Goal: Information Seeking & Learning: Learn about a topic

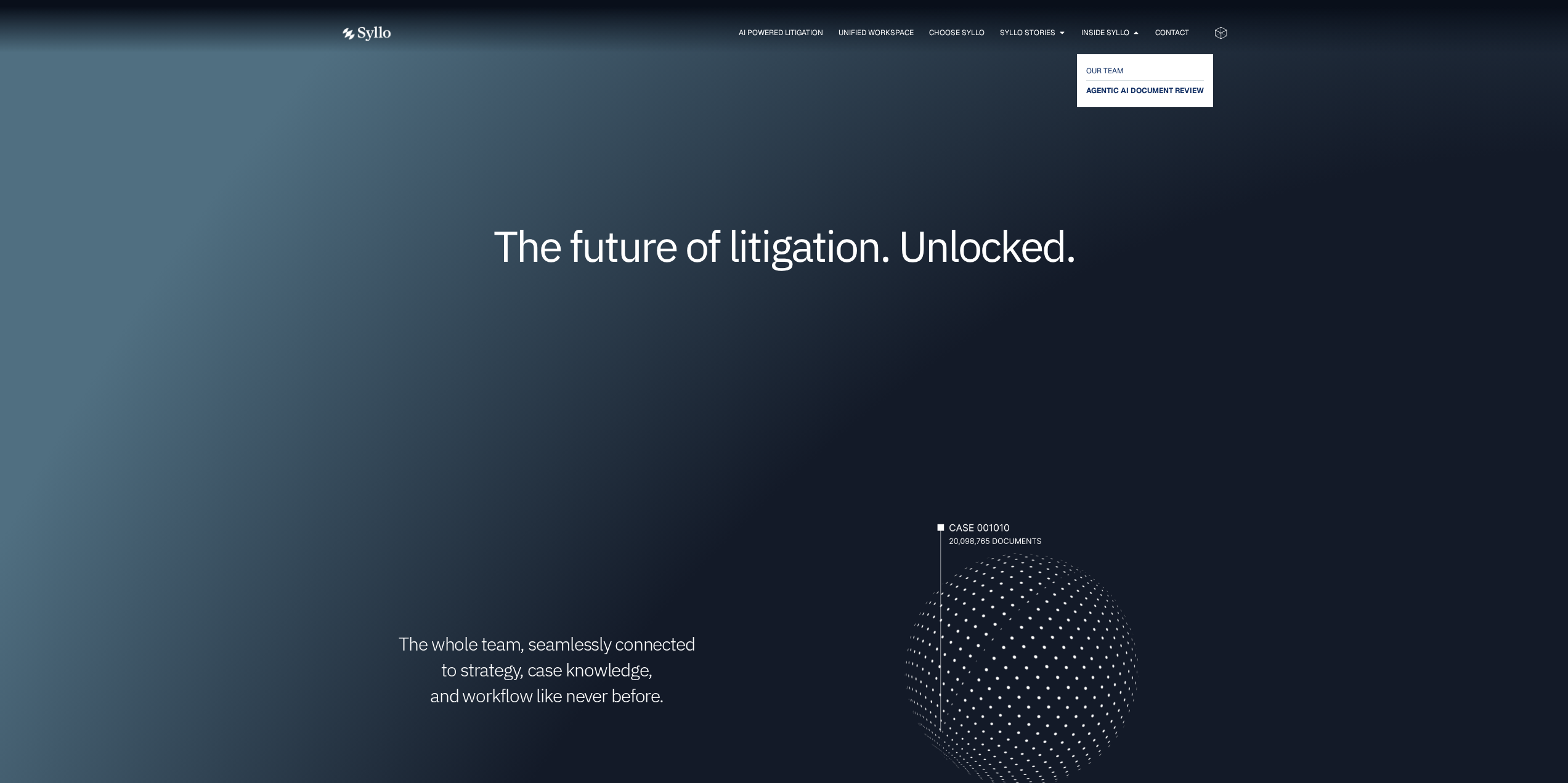
click at [1127, 92] on span "AGENTIC AI DOCUMENT REVIEW" at bounding box center [1145, 90] width 117 height 15
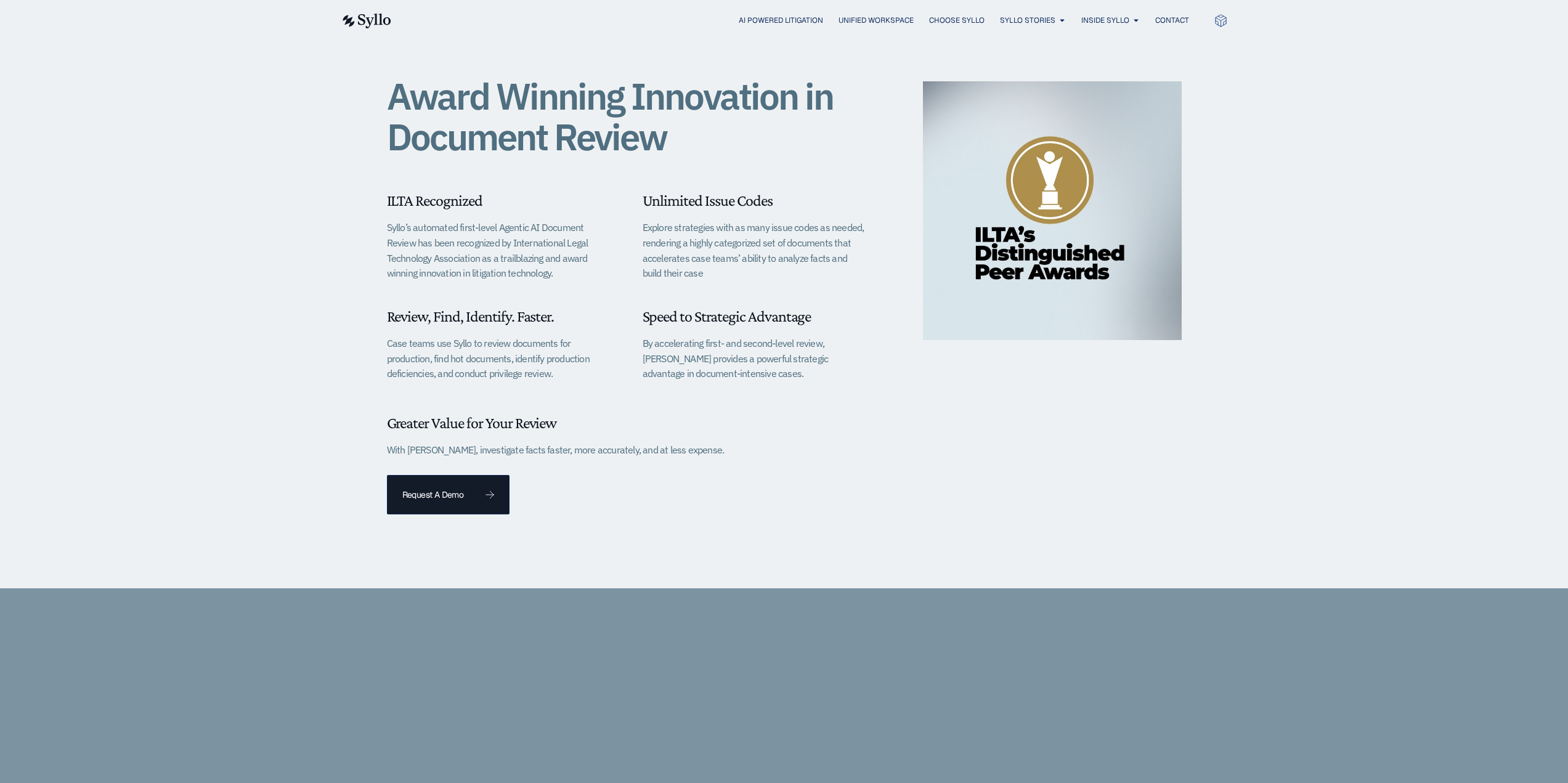
scroll to position [308, 0]
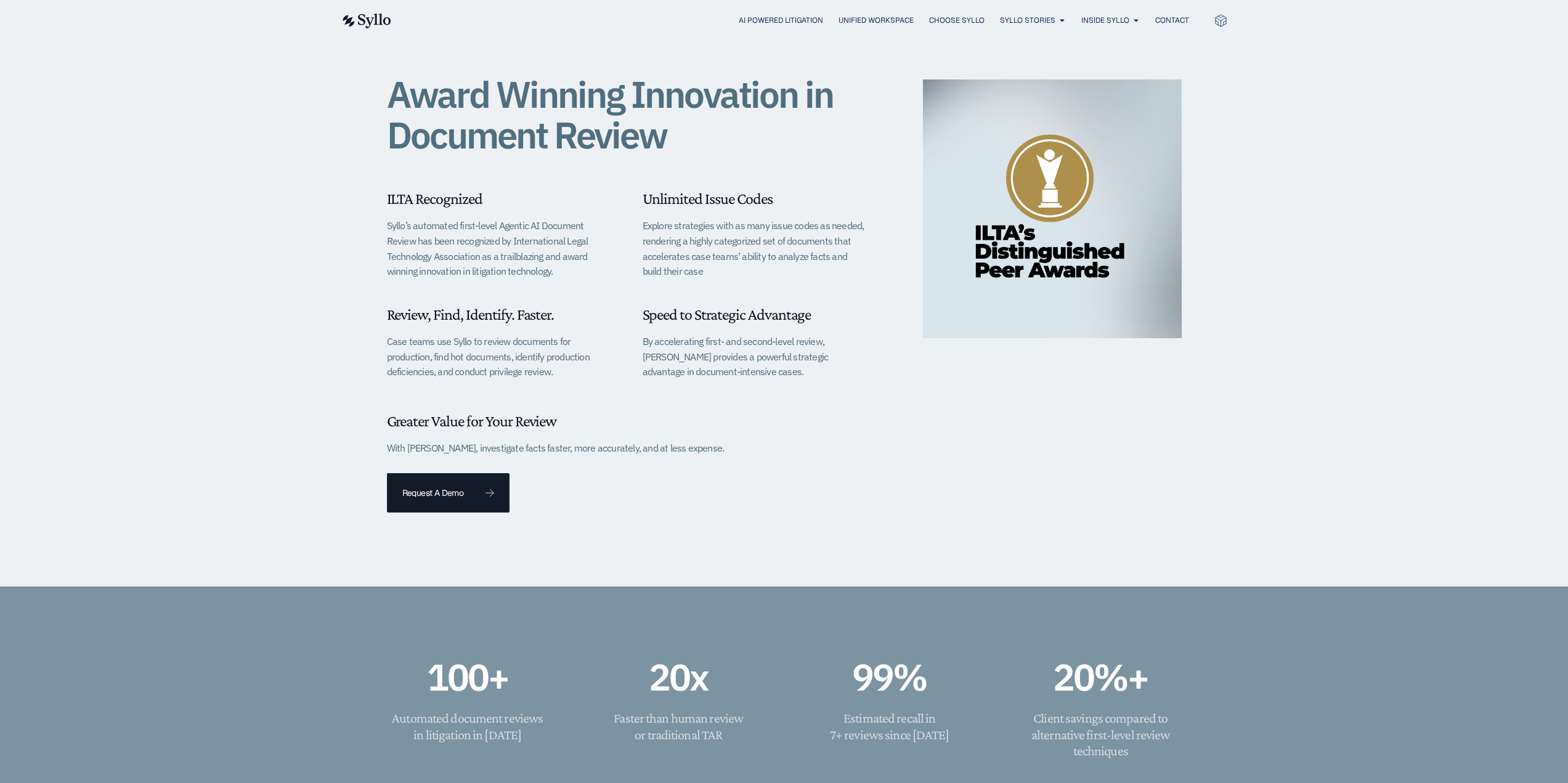
drag, startPoint x: 574, startPoint y: 374, endPoint x: 454, endPoint y: 342, distance: 124.2
click at [454, 342] on p "Case teams use Syllo to review documents for production, find hot documents, id…" at bounding box center [499, 356] width 225 height 46
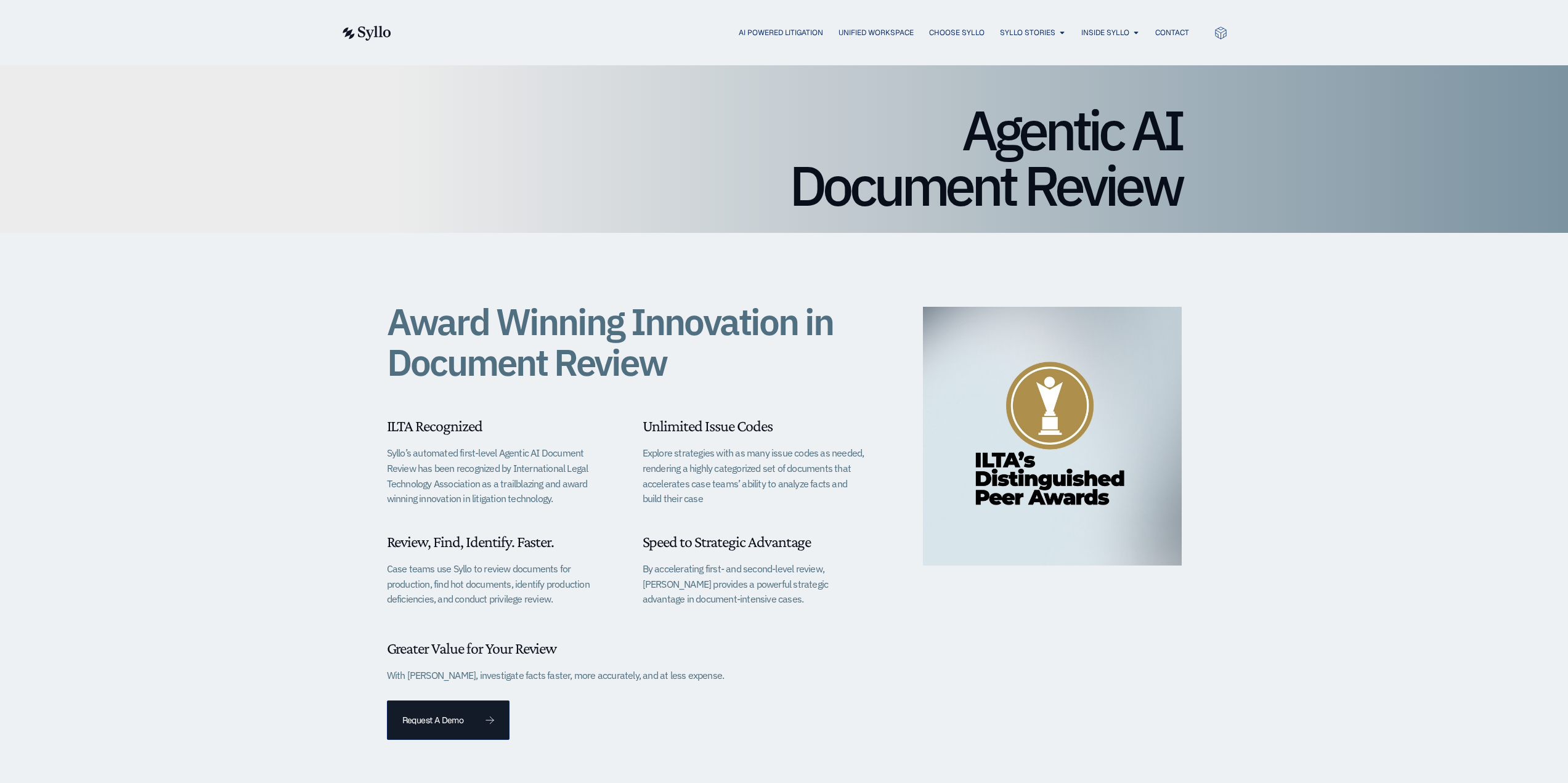
scroll to position [0, 0]
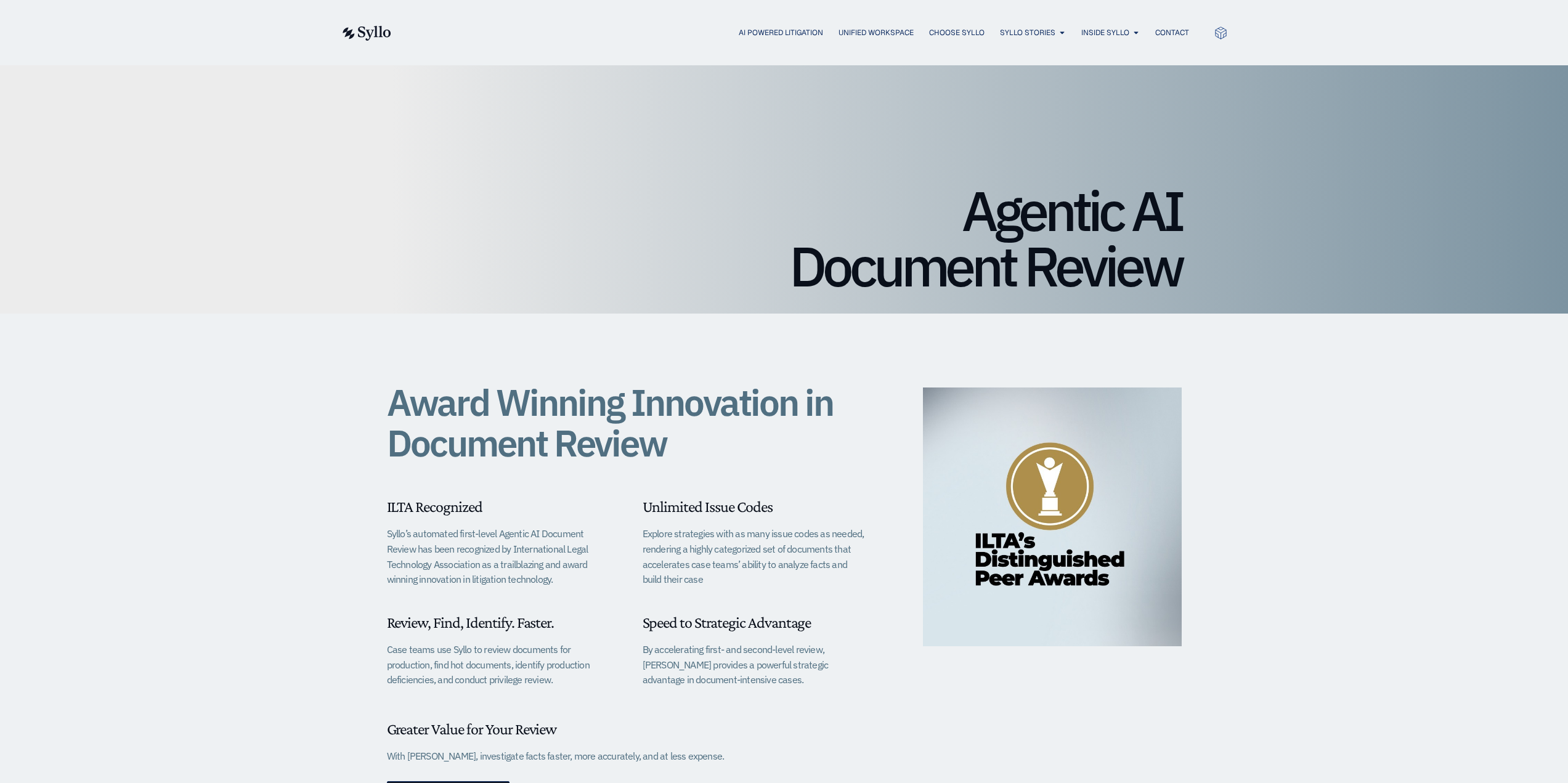
drag, startPoint x: 1178, startPoint y: 34, endPoint x: 1175, endPoint y: 48, distance: 14.3
click at [1178, 34] on span "Contact" at bounding box center [1172, 32] width 34 height 11
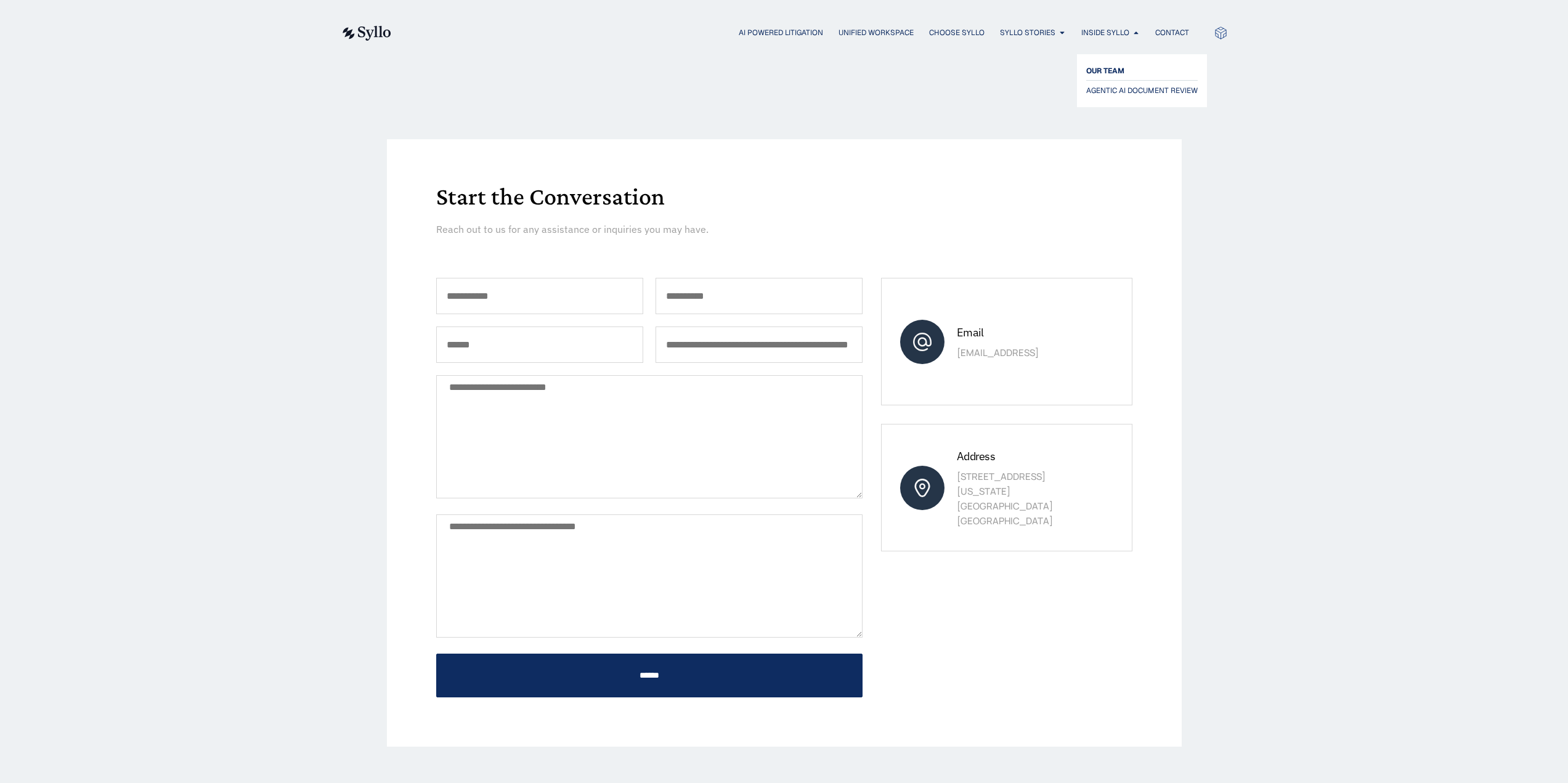
click at [1110, 68] on span "OUR TEAM" at bounding box center [1105, 71] width 38 height 15
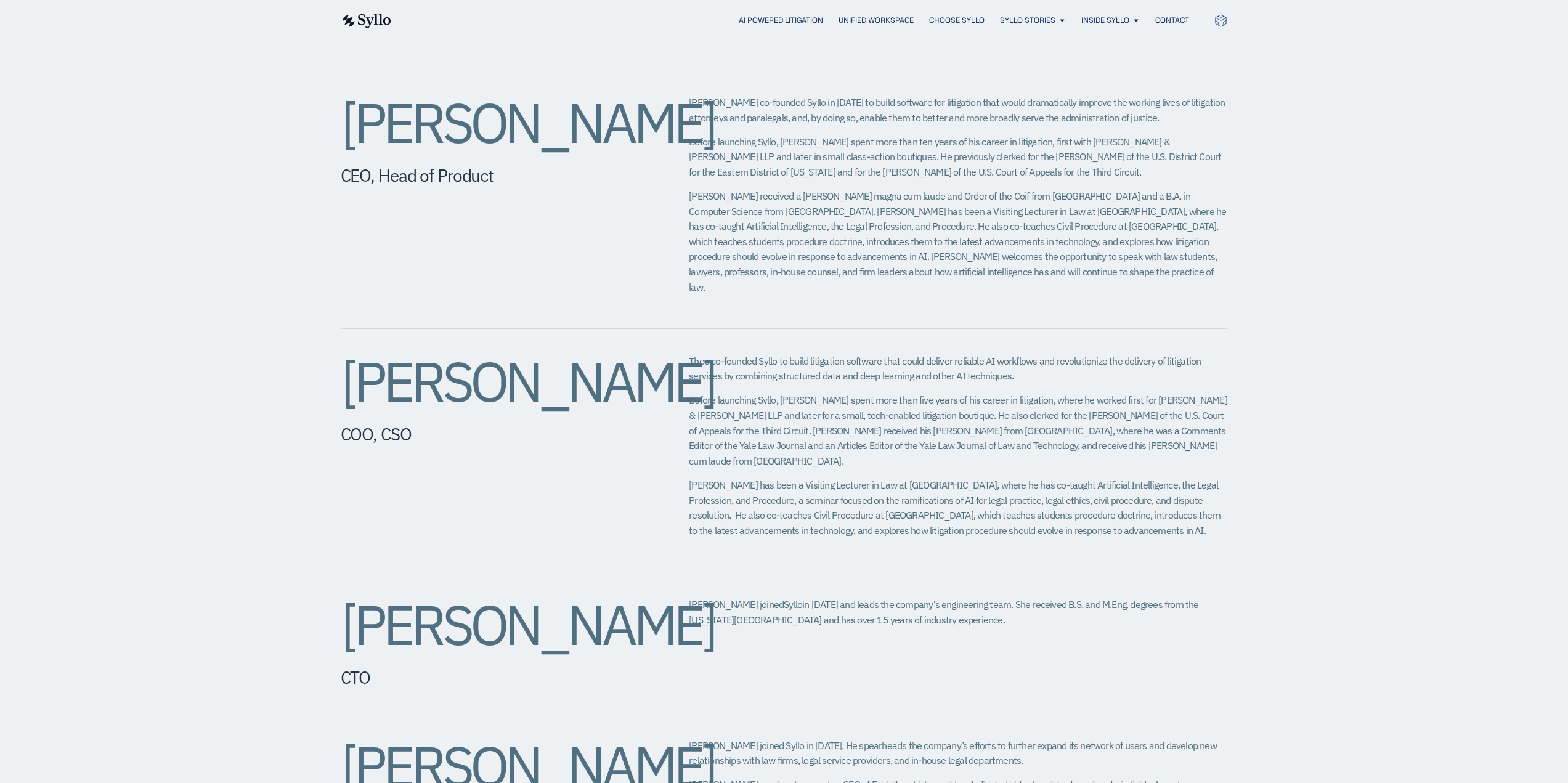
scroll to position [492, 0]
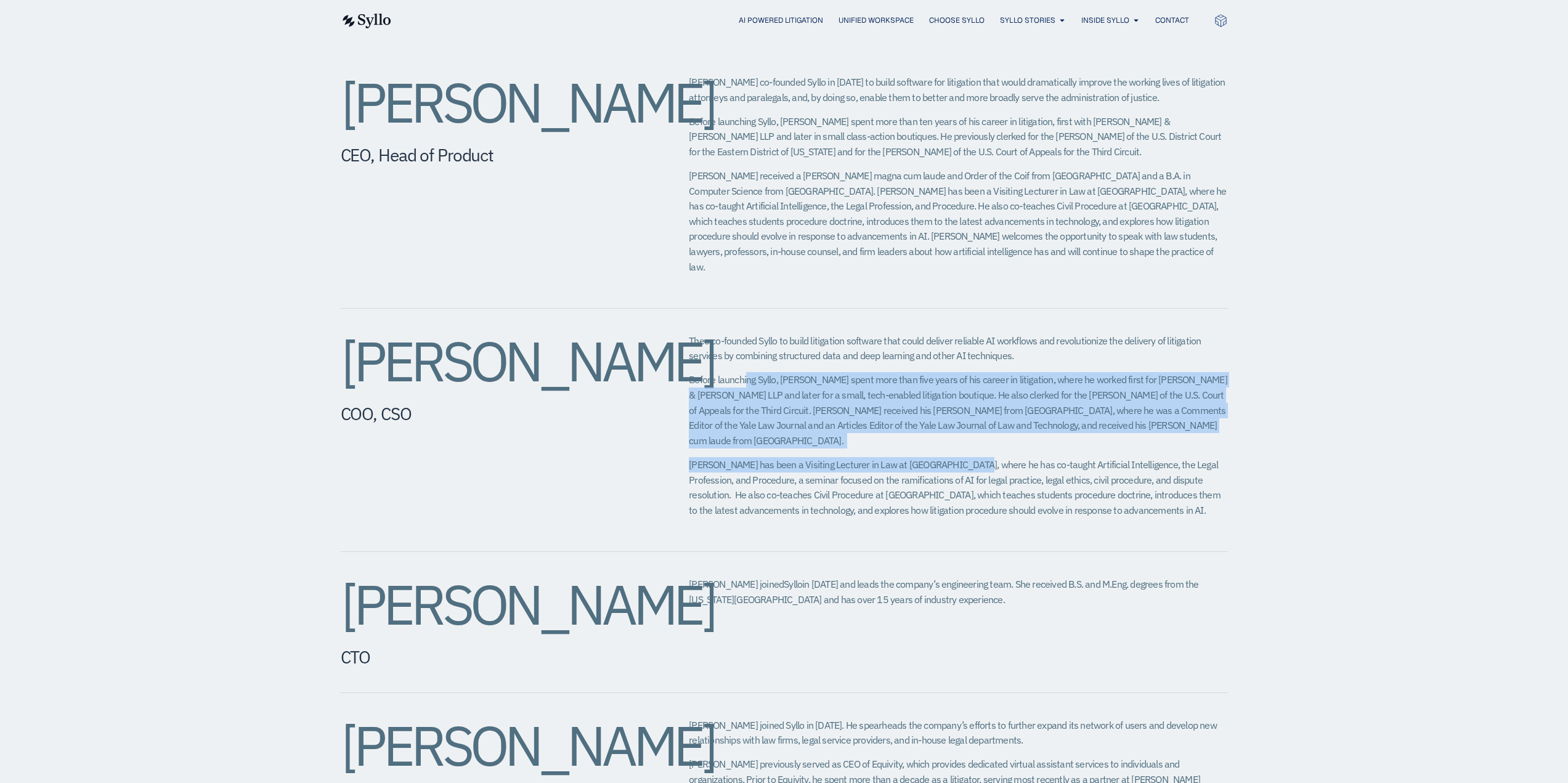
drag, startPoint x: 747, startPoint y: 362, endPoint x: 962, endPoint y: 404, distance: 219.1
click at [962, 411] on span "Before launching Syllo, [PERSON_NAME] spent more than five years of his career …" at bounding box center [957, 410] width 538 height 73
click at [945, 376] on span "Before launching Syllo, [PERSON_NAME] spent more than five years of his career …" at bounding box center [957, 410] width 538 height 73
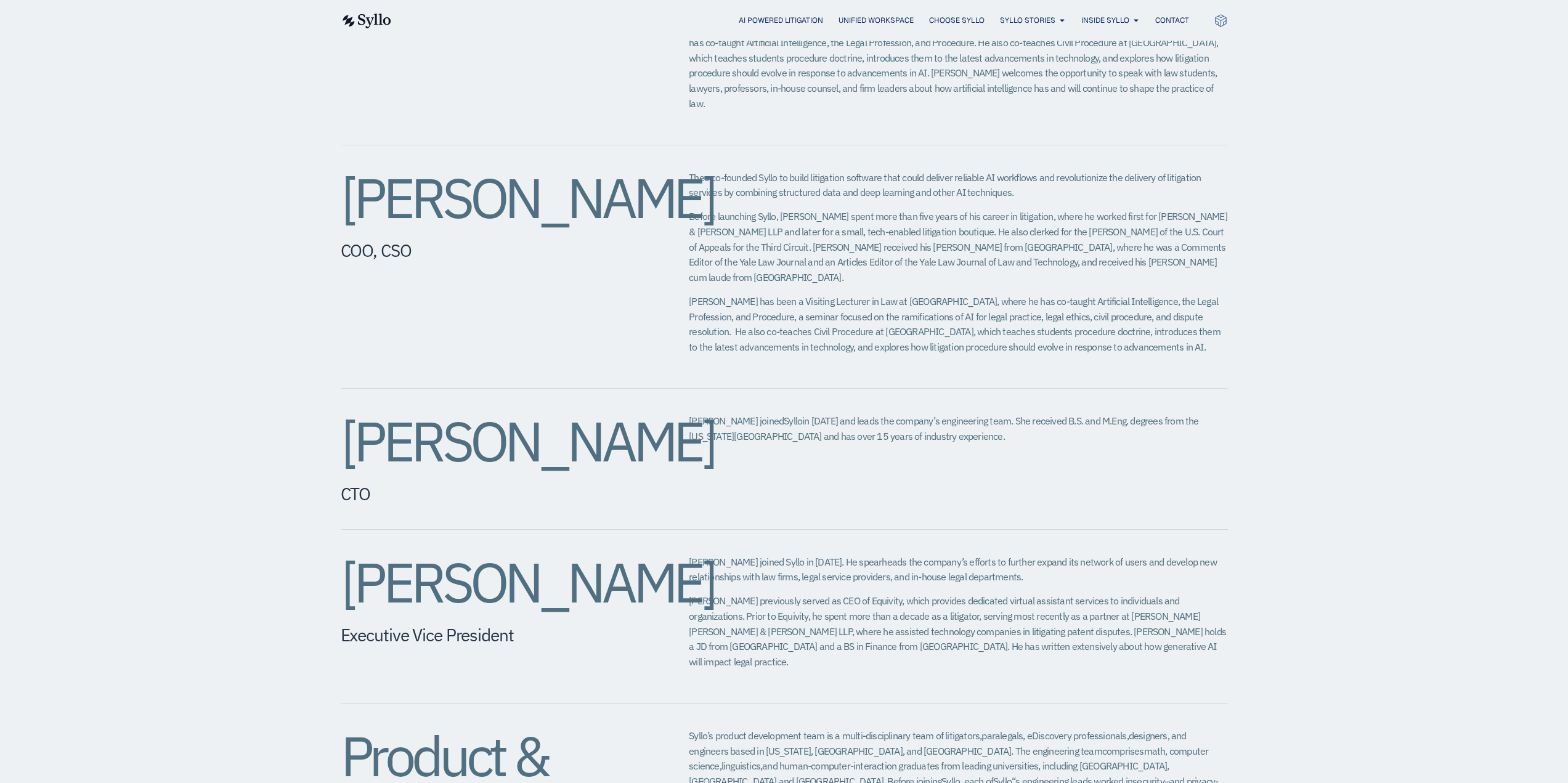
scroll to position [677, 0]
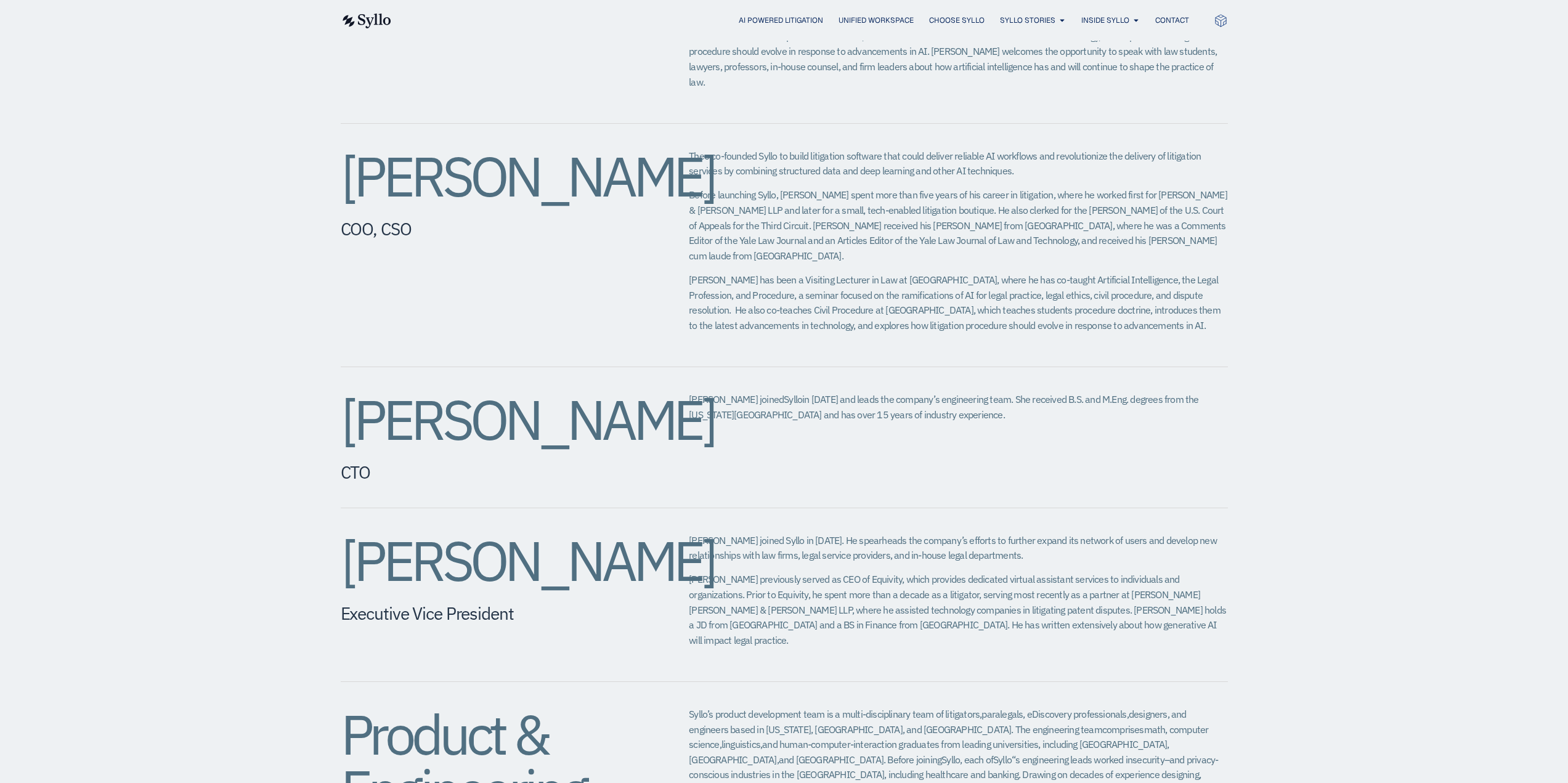
drag, startPoint x: 705, startPoint y: 370, endPoint x: 934, endPoint y: 406, distance: 231.8
click at [934, 406] on div "[PERSON_NAME] CTO [PERSON_NAME] joined Syllo in [DATE] and leads the company’s …" at bounding box center [784, 438] width 887 height 141
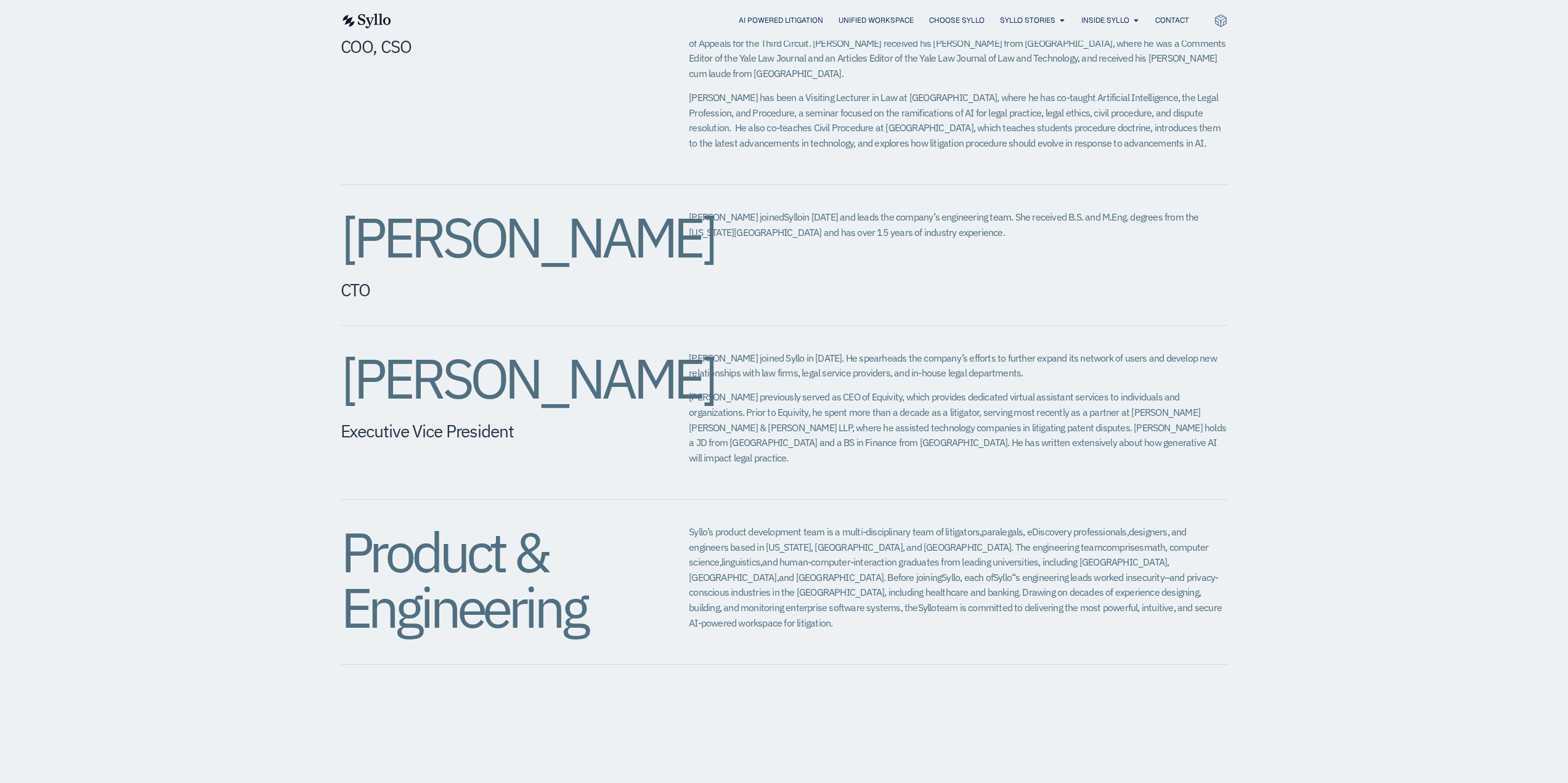
scroll to position [862, 0]
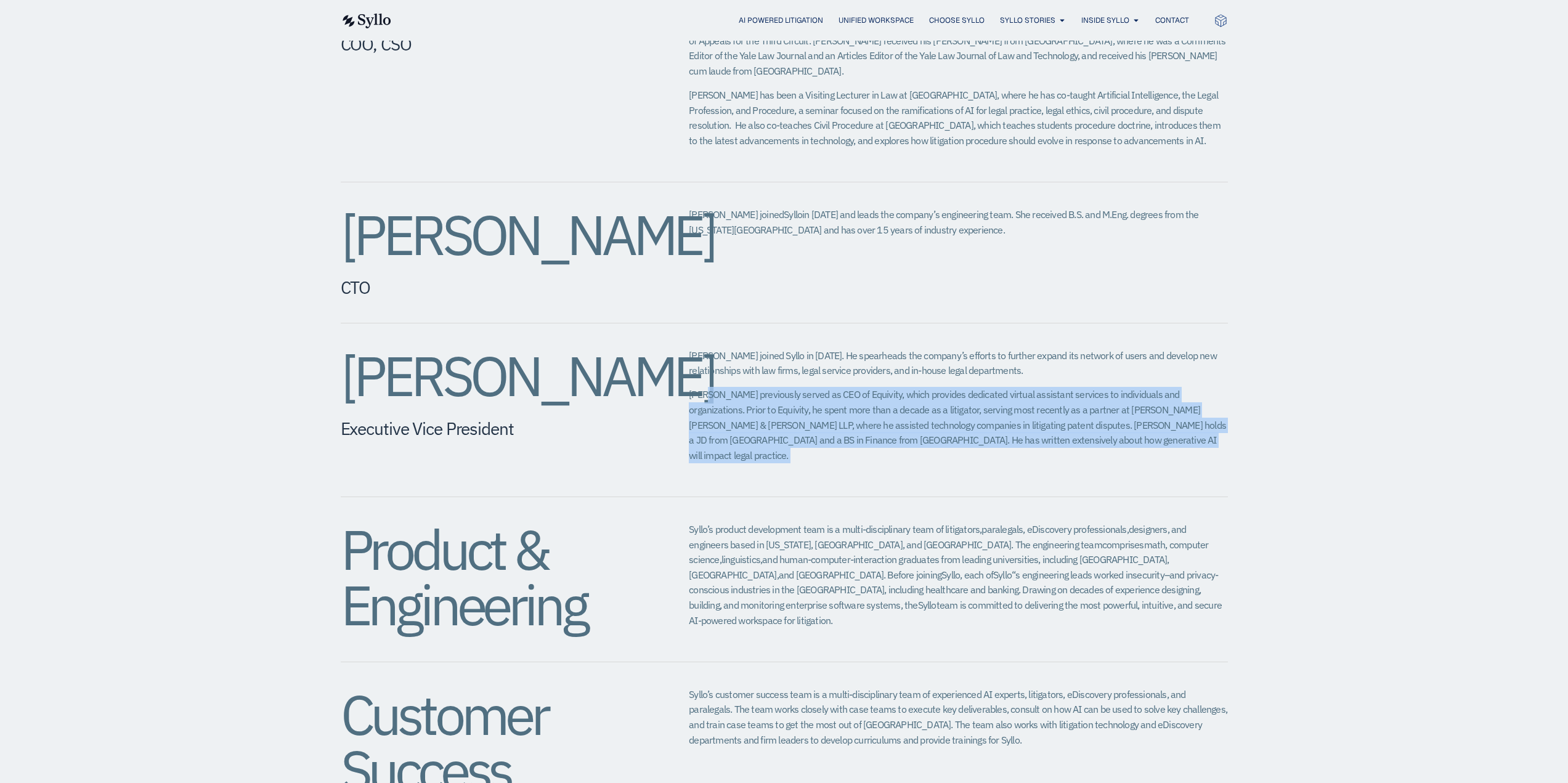
drag, startPoint x: 705, startPoint y: 363, endPoint x: 1199, endPoint y: 417, distance: 496.9
click at [1199, 417] on p "Eric previously served as CEO of Equivity, which provides dedicated virtual ass…" at bounding box center [957, 425] width 538 height 76
click at [1036, 401] on p "Eric previously served as CEO of Equivity, which provides dedicated virtual ass…" at bounding box center [957, 425] width 538 height 76
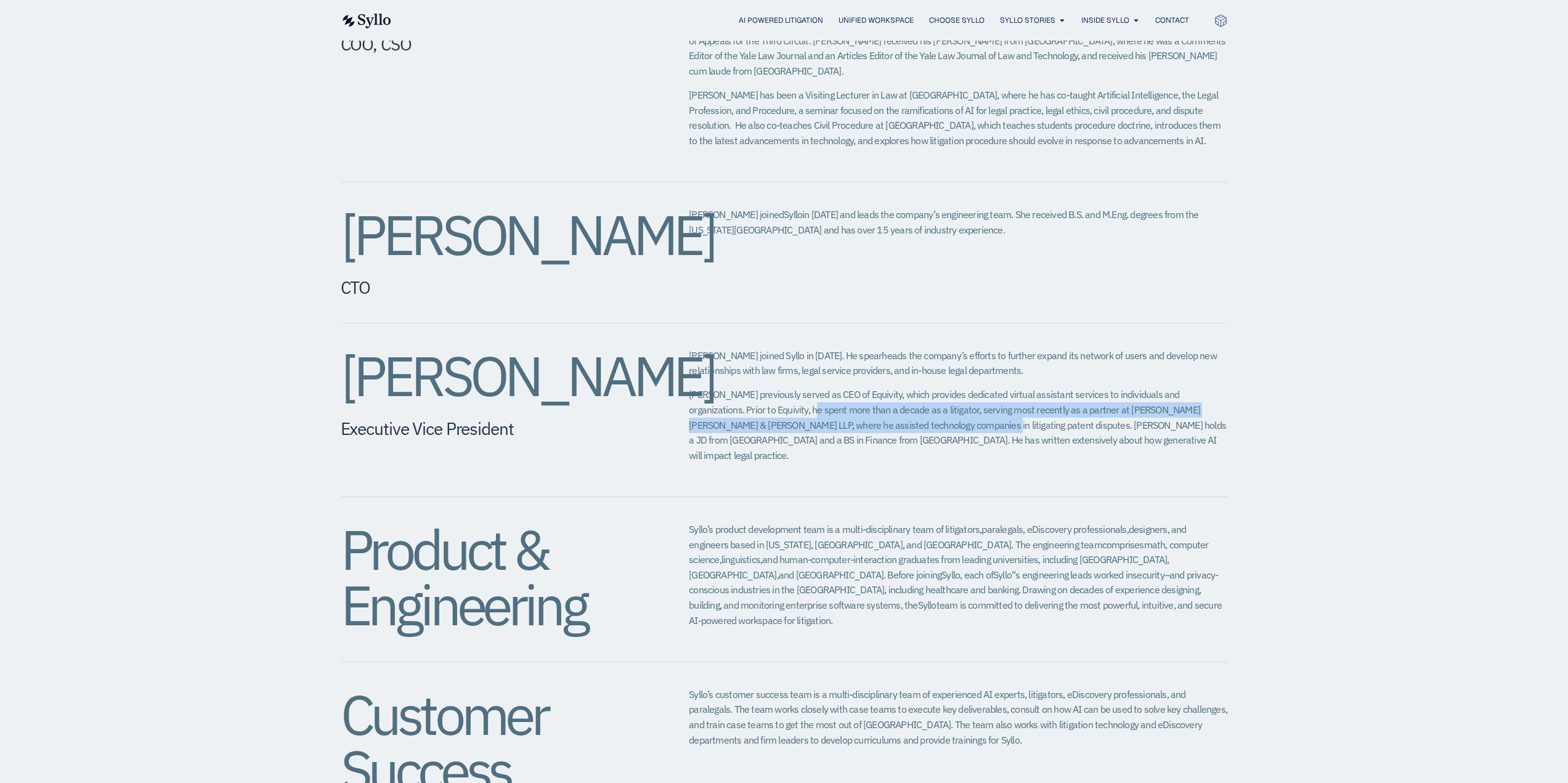
drag, startPoint x: 766, startPoint y: 382, endPoint x: 893, endPoint y: 397, distance: 127.9
click at [893, 397] on span "Eric previously served as CEO of Equivity, which provides dedicated virtual ass…" at bounding box center [957, 424] width 537 height 73
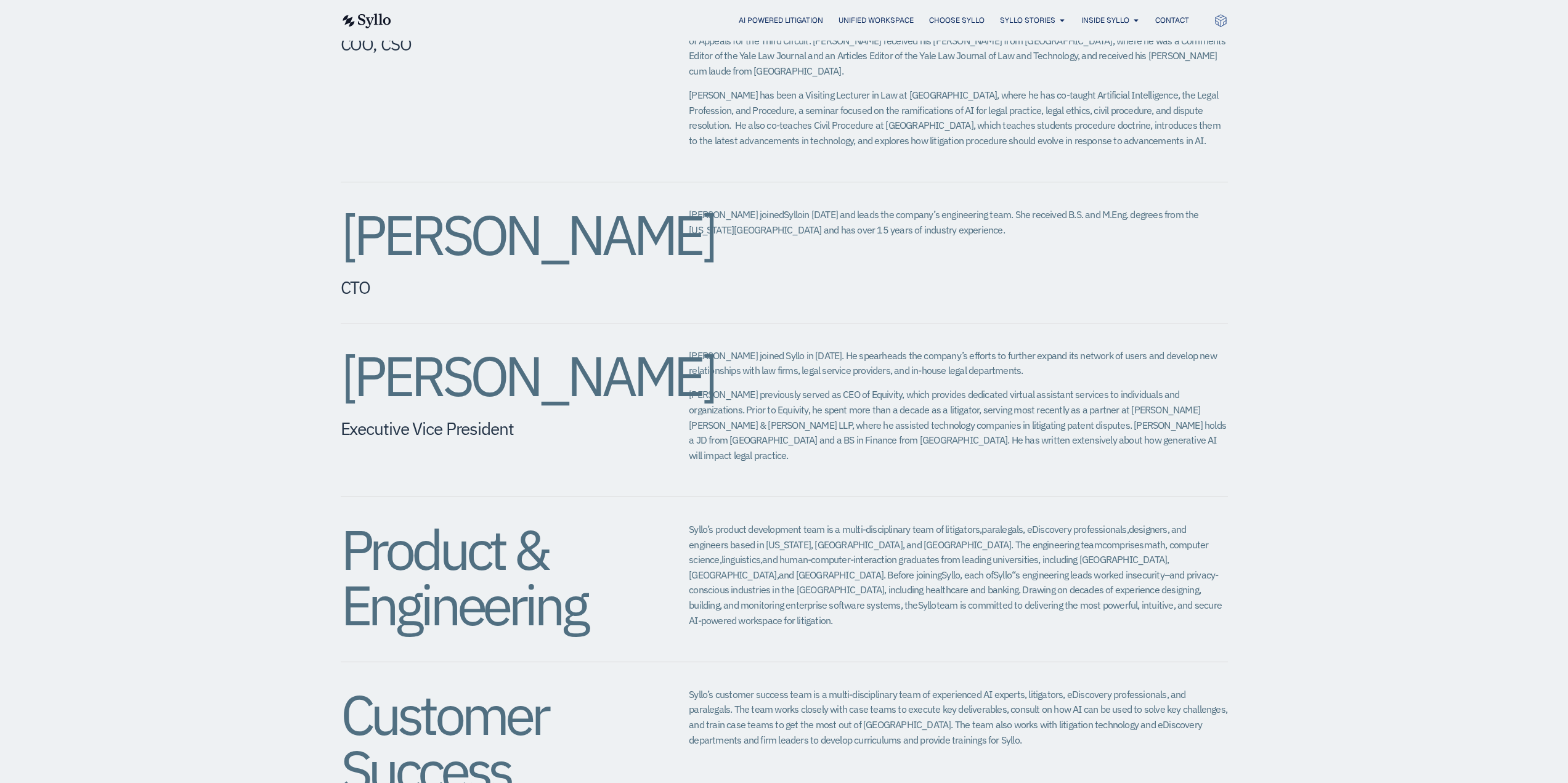
click at [990, 400] on span "Eric previously served as CEO of Equivity, which provides dedicated virtual ass…" at bounding box center [957, 424] width 537 height 73
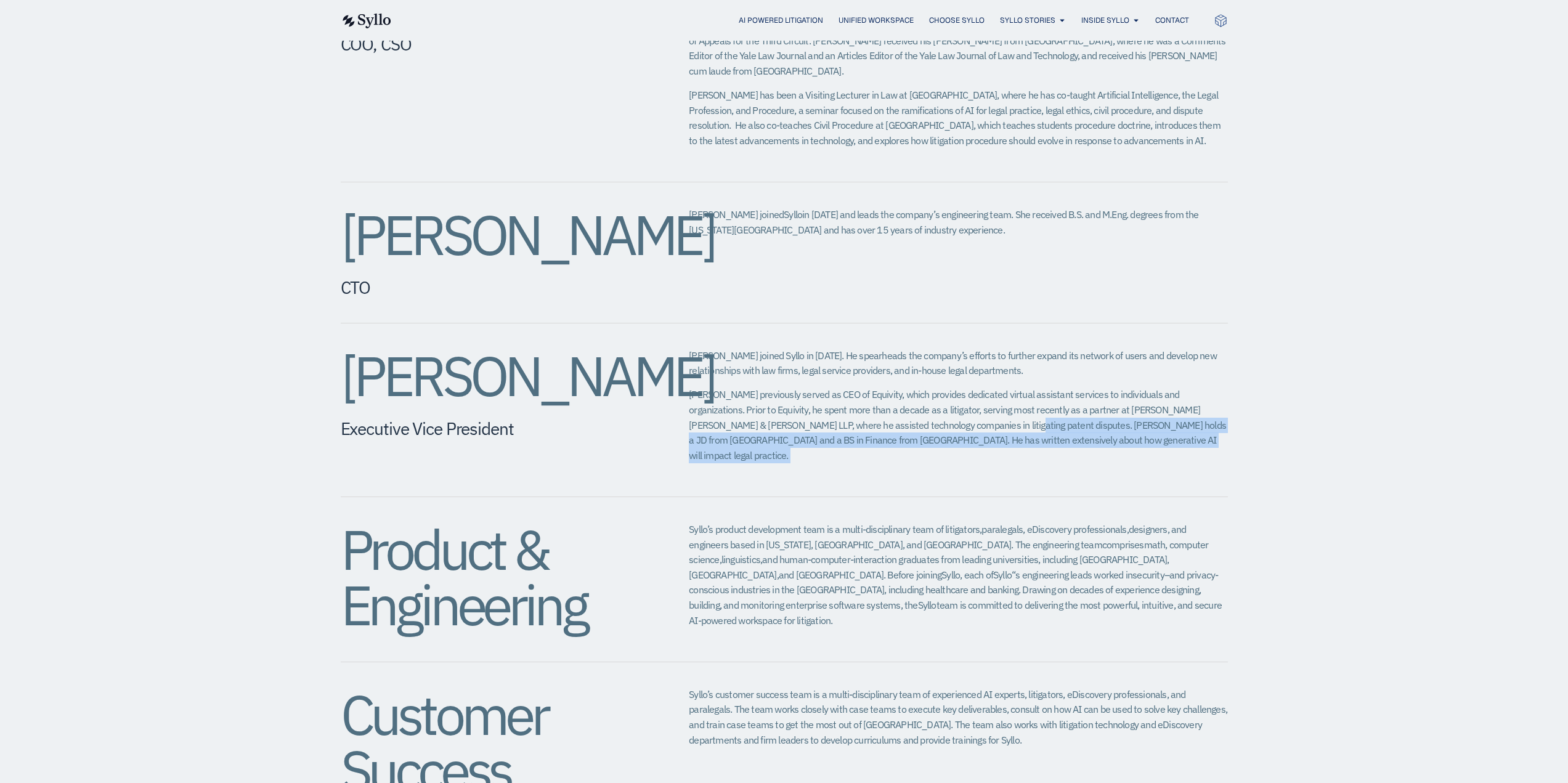
drag, startPoint x: 923, startPoint y: 400, endPoint x: 1105, endPoint y: 419, distance: 183.0
click at [1105, 419] on div "Eric joined Syllo in 2024. He spearheads the company’s efforts to further expan…" at bounding box center [957, 410] width 538 height 124
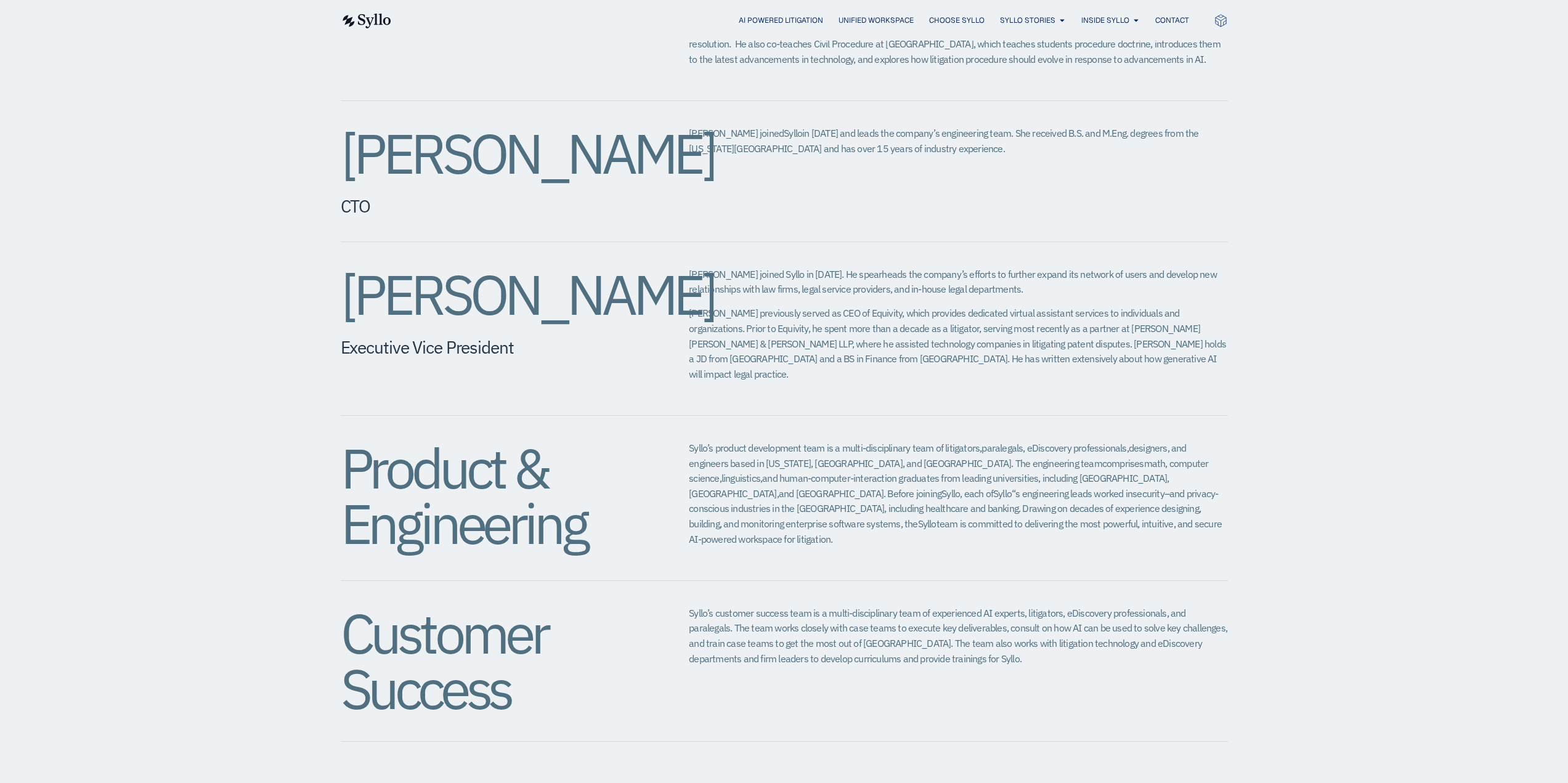
scroll to position [924, 0]
